Goal: Task Accomplishment & Management: Use online tool/utility

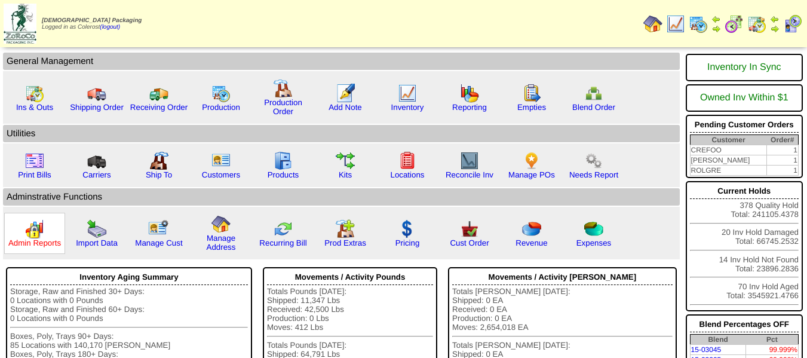
click at [39, 244] on link "Admin Reports" at bounding box center [34, 242] width 53 height 9
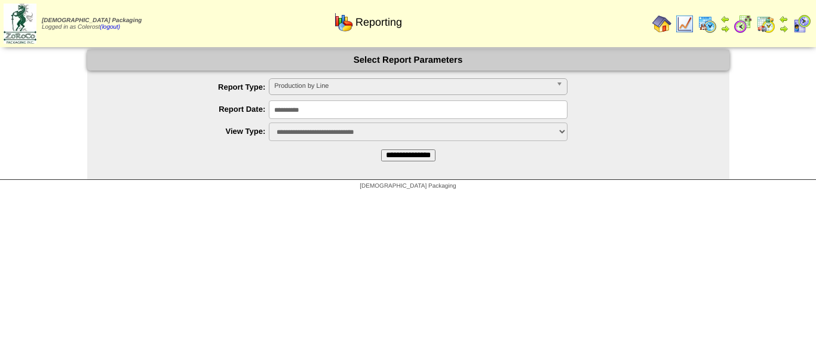
click at [311, 82] on span "Production by Line" at bounding box center [412, 86] width 277 height 14
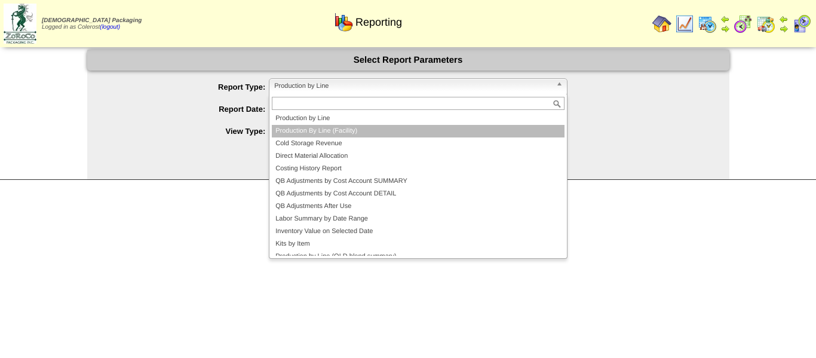
click at [302, 130] on li "Production By Line (Facility)" at bounding box center [418, 131] width 293 height 13
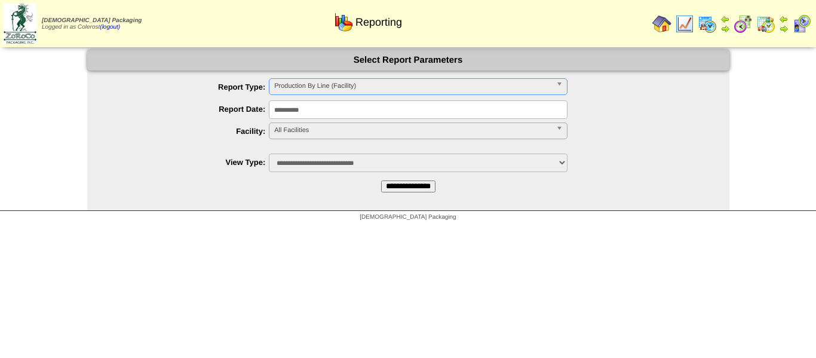
click at [302, 130] on span "All Facilities" at bounding box center [412, 130] width 277 height 14
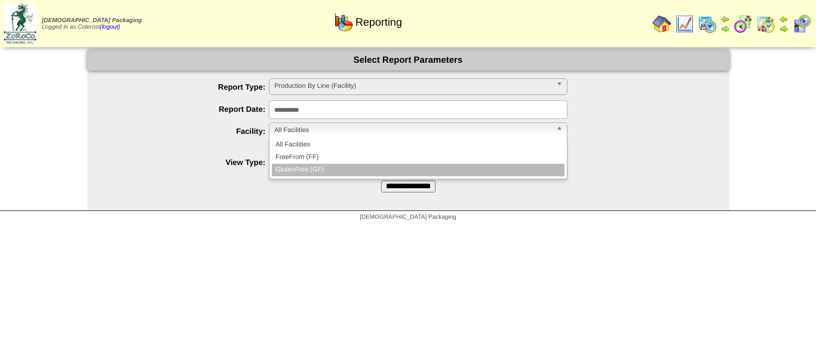
click at [304, 170] on li "GlutenFree (GF)" at bounding box center [418, 170] width 293 height 13
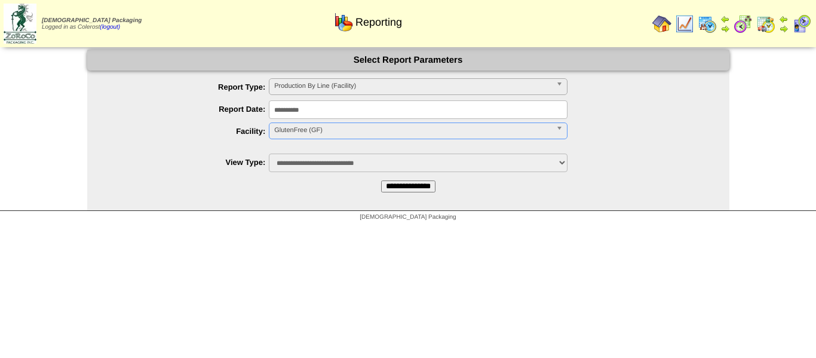
drag, startPoint x: 390, startPoint y: 186, endPoint x: 320, endPoint y: 115, distance: 99.3
click at [391, 186] on input "**********" at bounding box center [408, 186] width 54 height 12
